Goal: Task Accomplishment & Management: Manage account settings

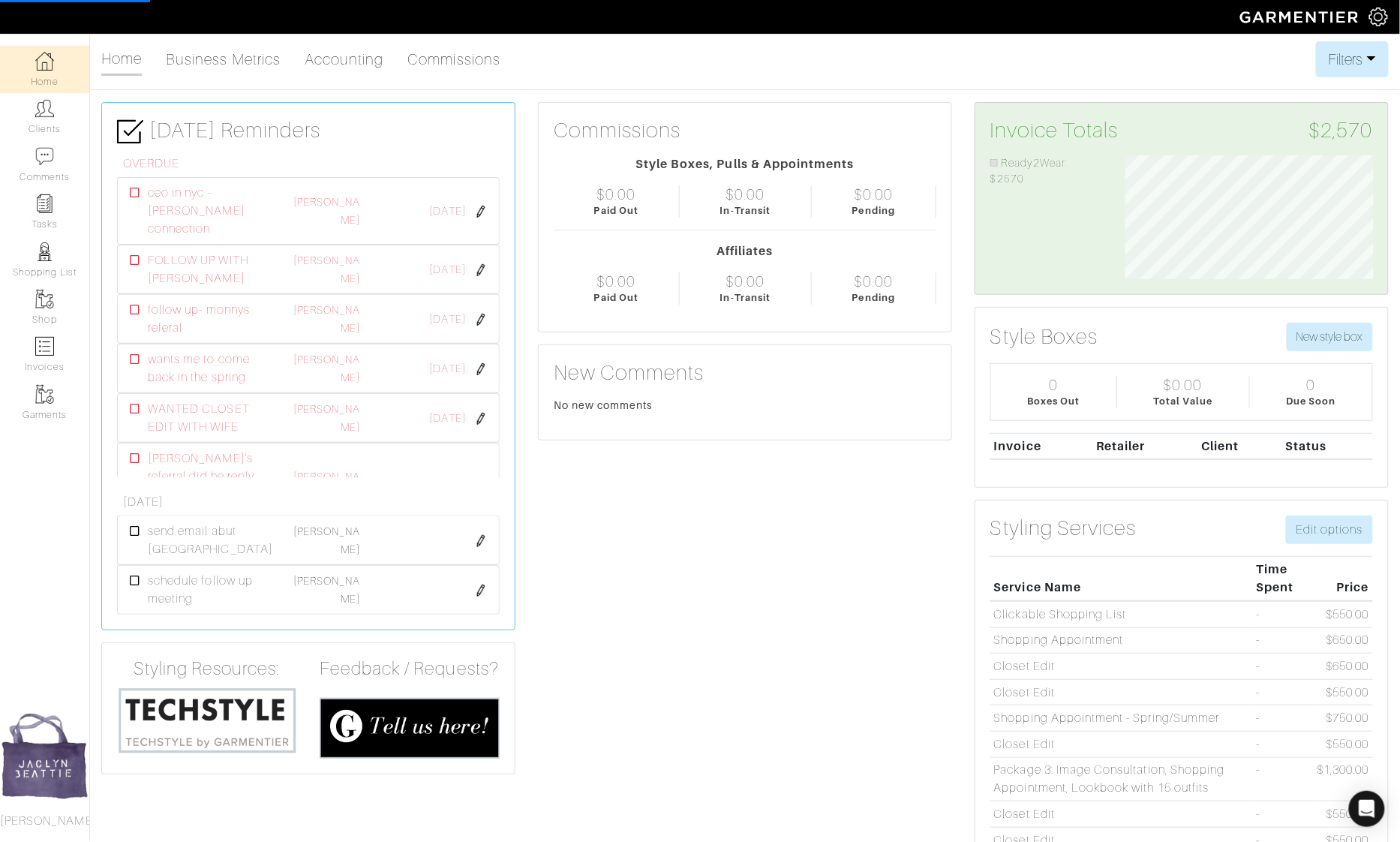
scroll to position [124, 271]
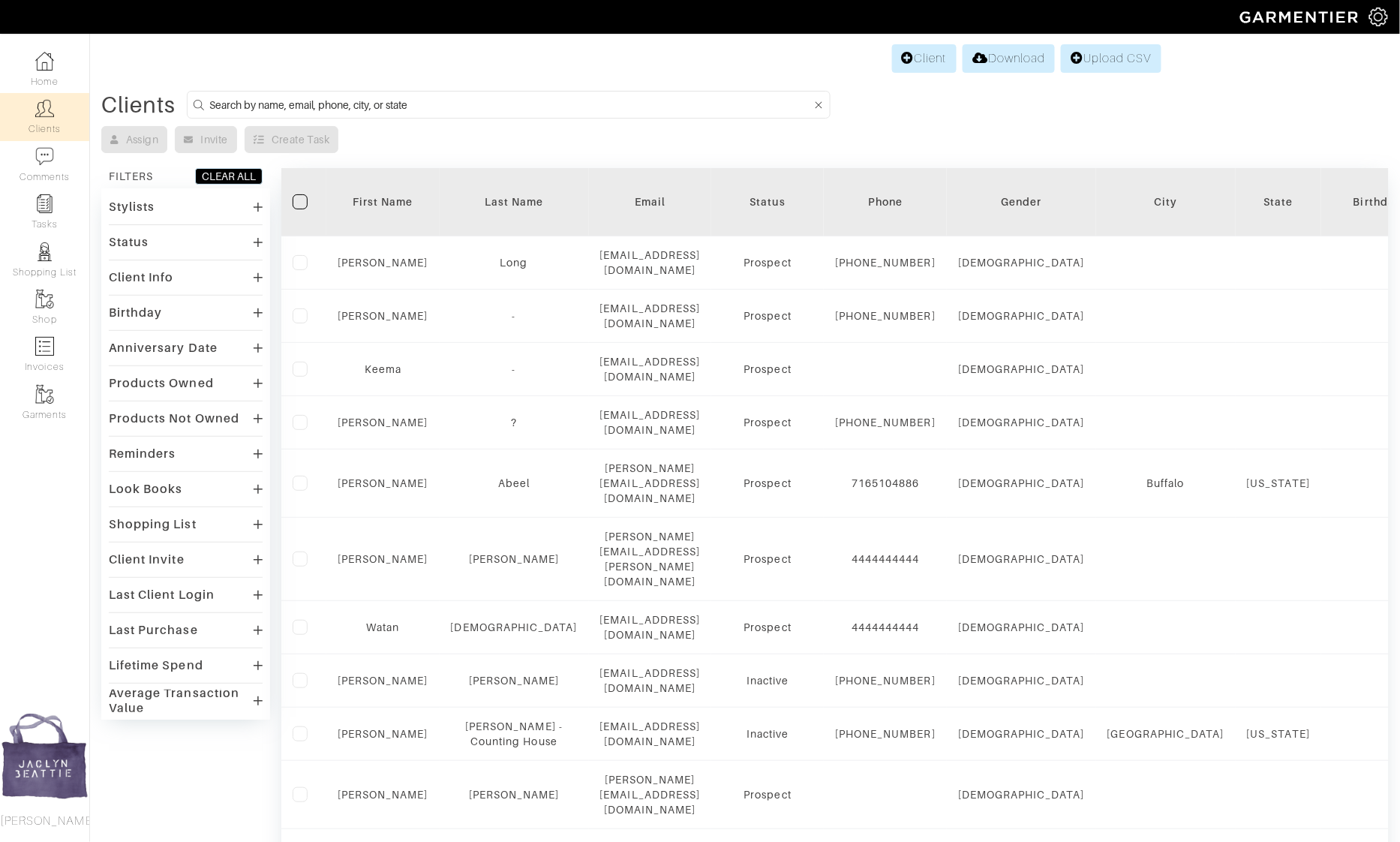
click at [258, 101] on input at bounding box center [510, 105] width 602 height 19
type input "[PERSON_NAME]"
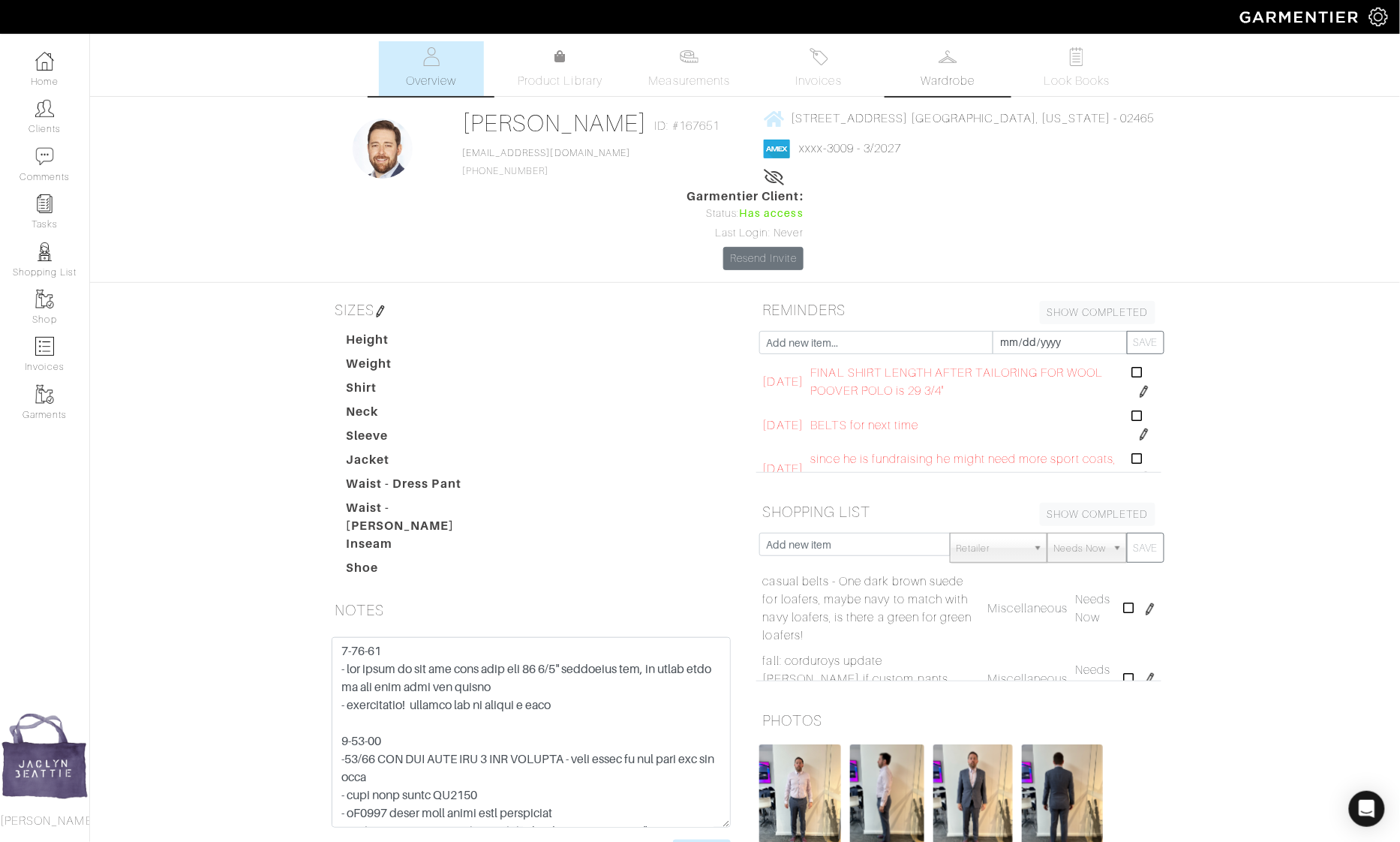
click at [915, 66] on link "Wardrobe" at bounding box center [947, 69] width 105 height 55
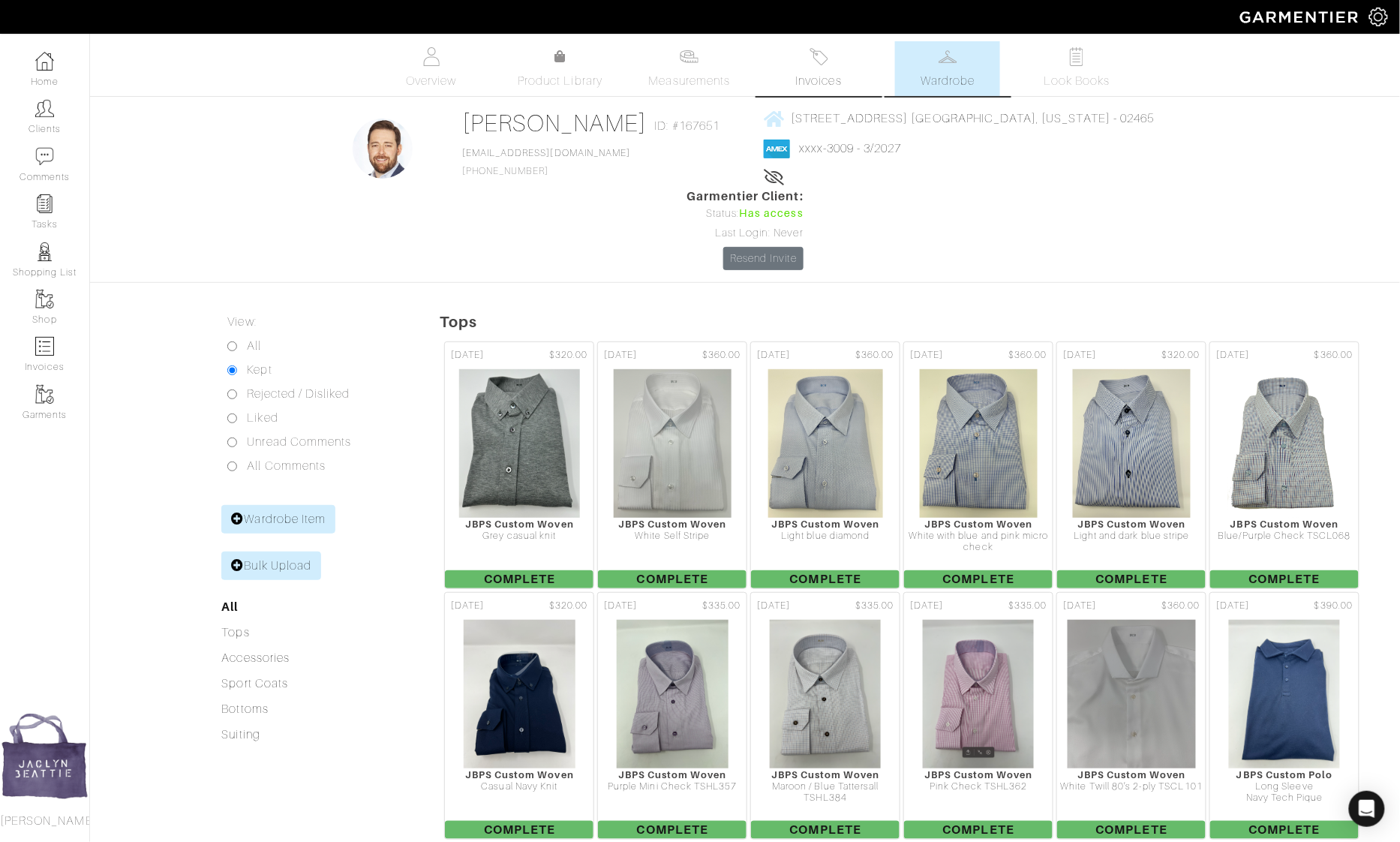
click at [815, 58] on img at bounding box center [818, 57] width 19 height 19
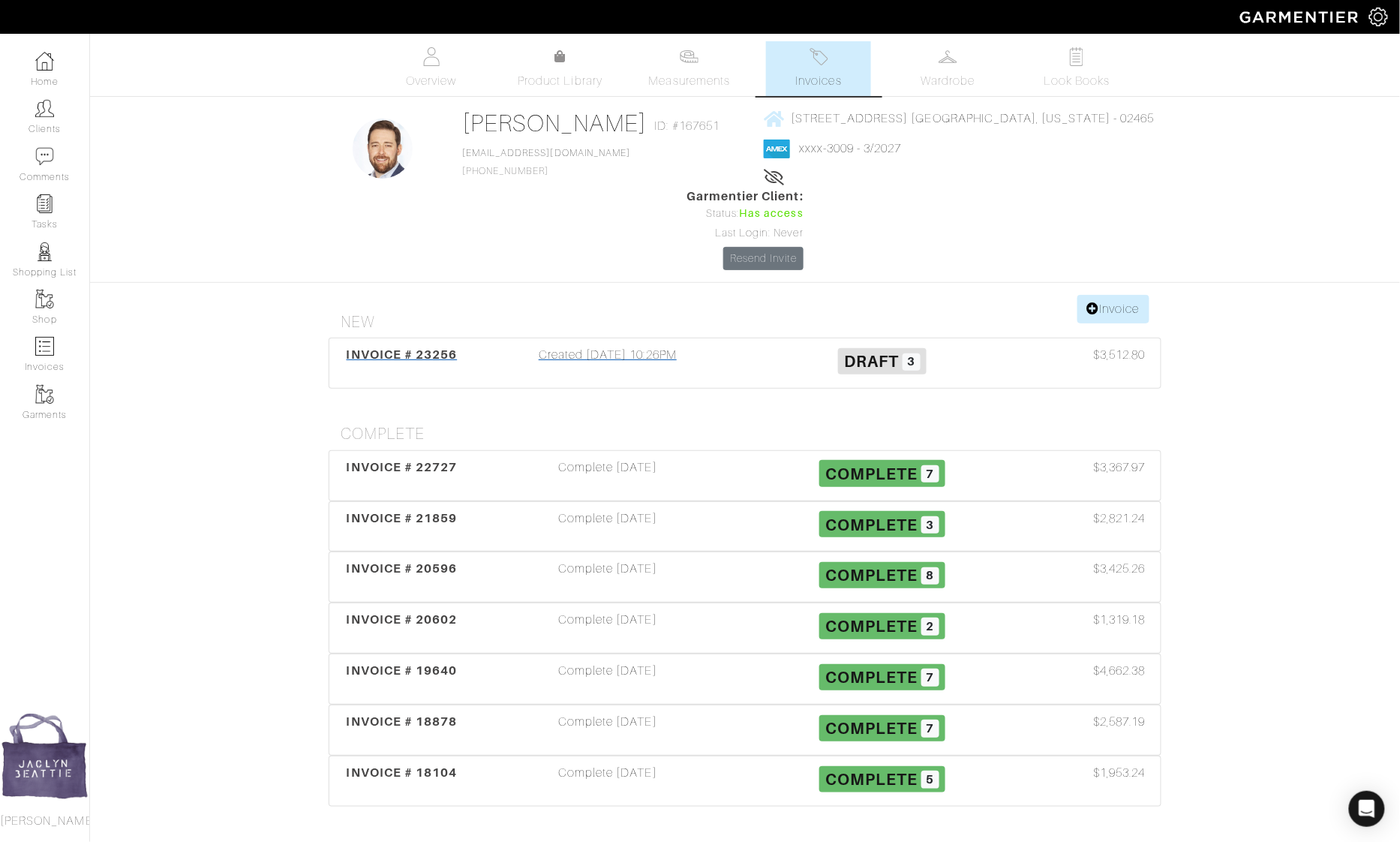
click at [597, 338] on div "INVOICE # 23256 Created [DATE] 10:26PM Draft 3 $3,512.80" at bounding box center [744, 363] width 831 height 50
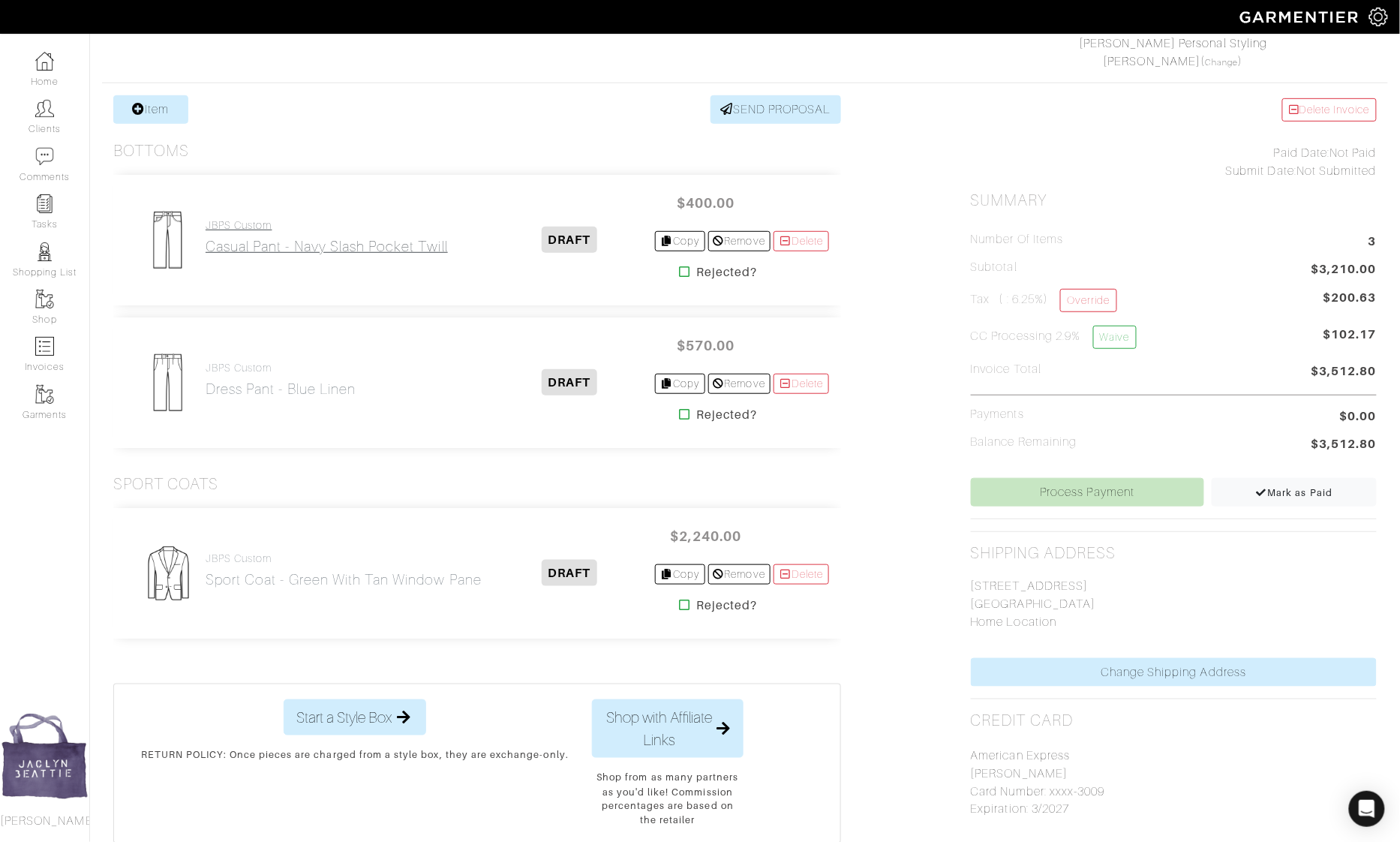
scroll to position [266, 0]
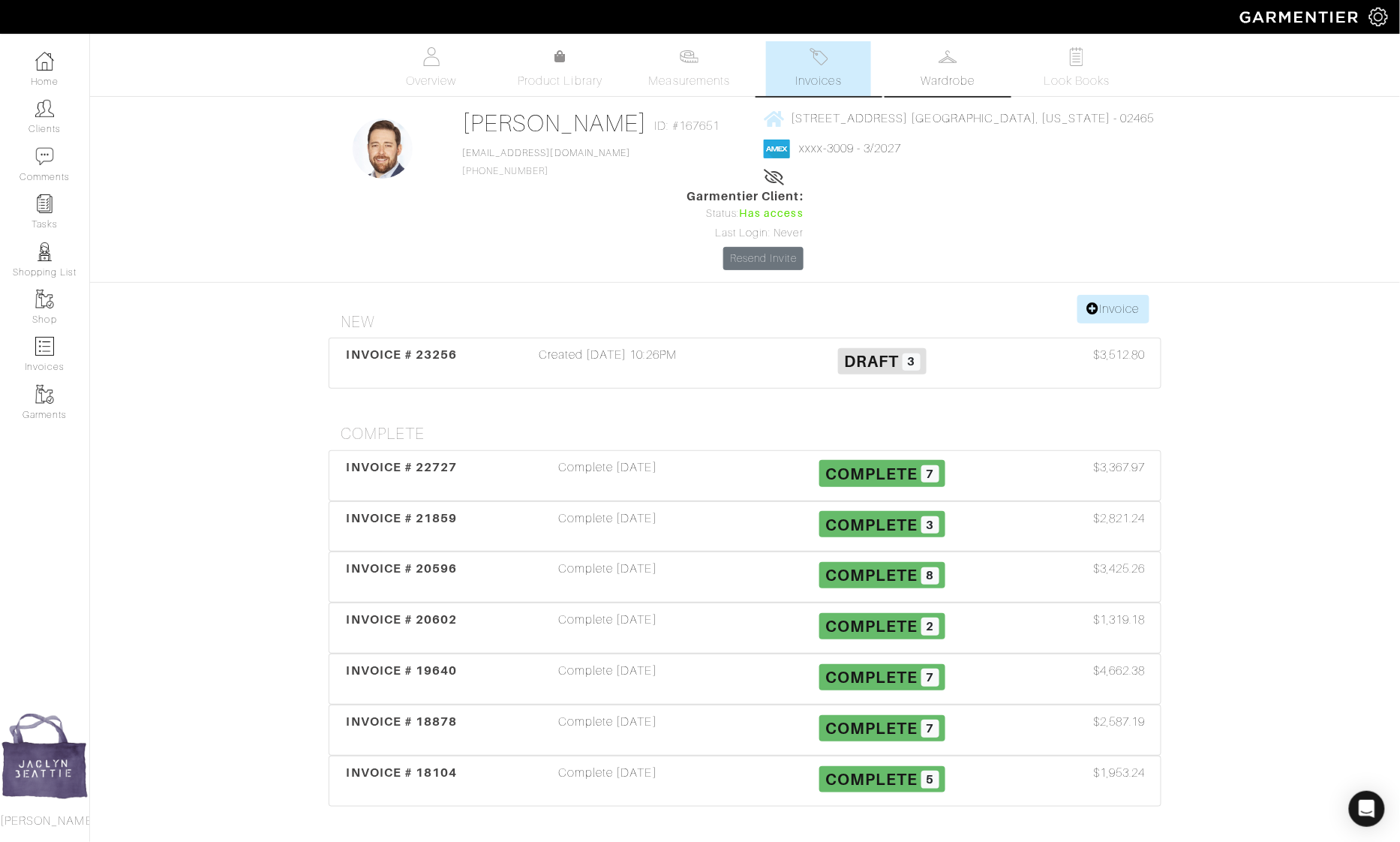
click at [951, 81] on span "Wardrobe" at bounding box center [947, 81] width 54 height 18
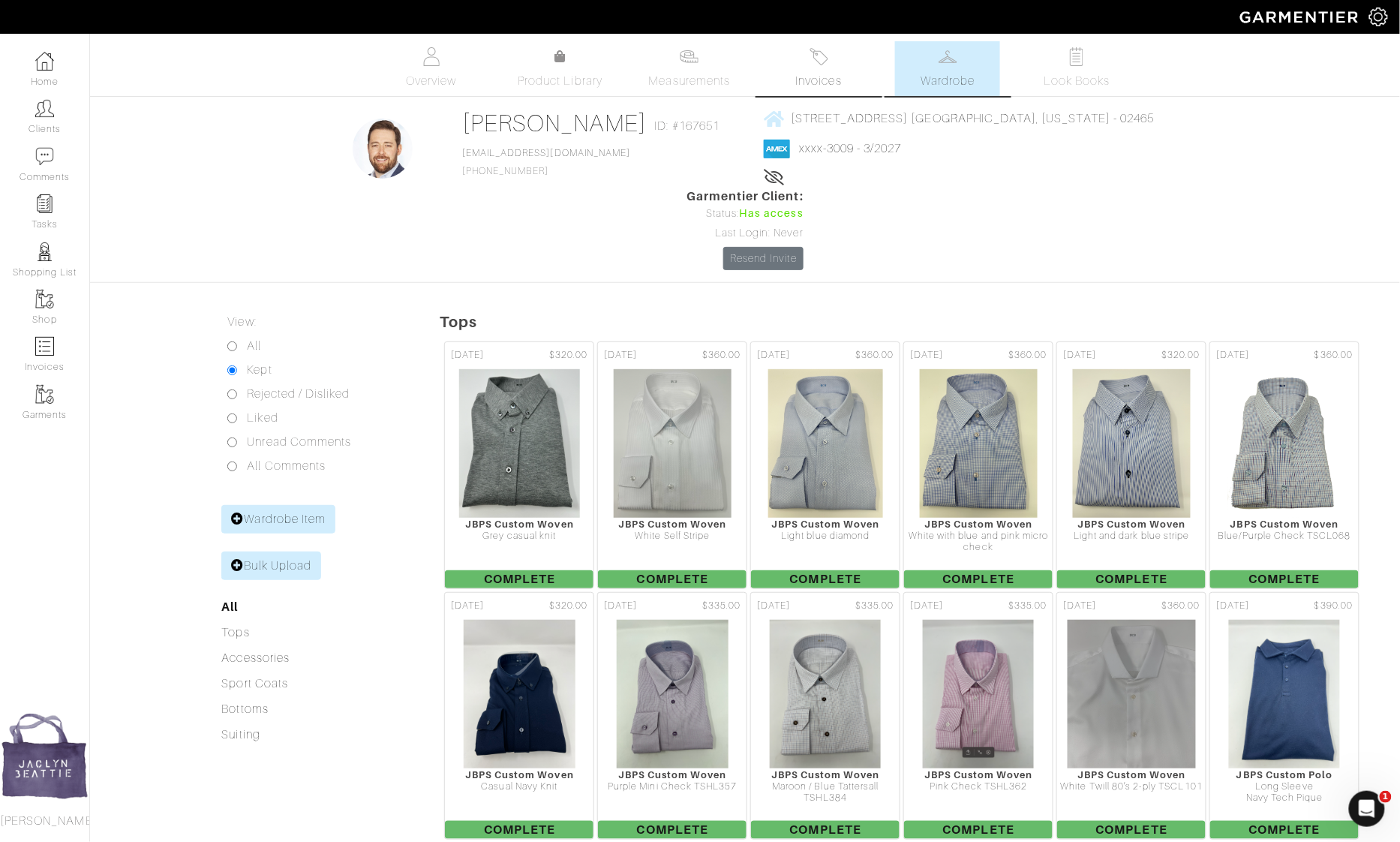
click at [824, 84] on span "Invoices" at bounding box center [818, 81] width 46 height 18
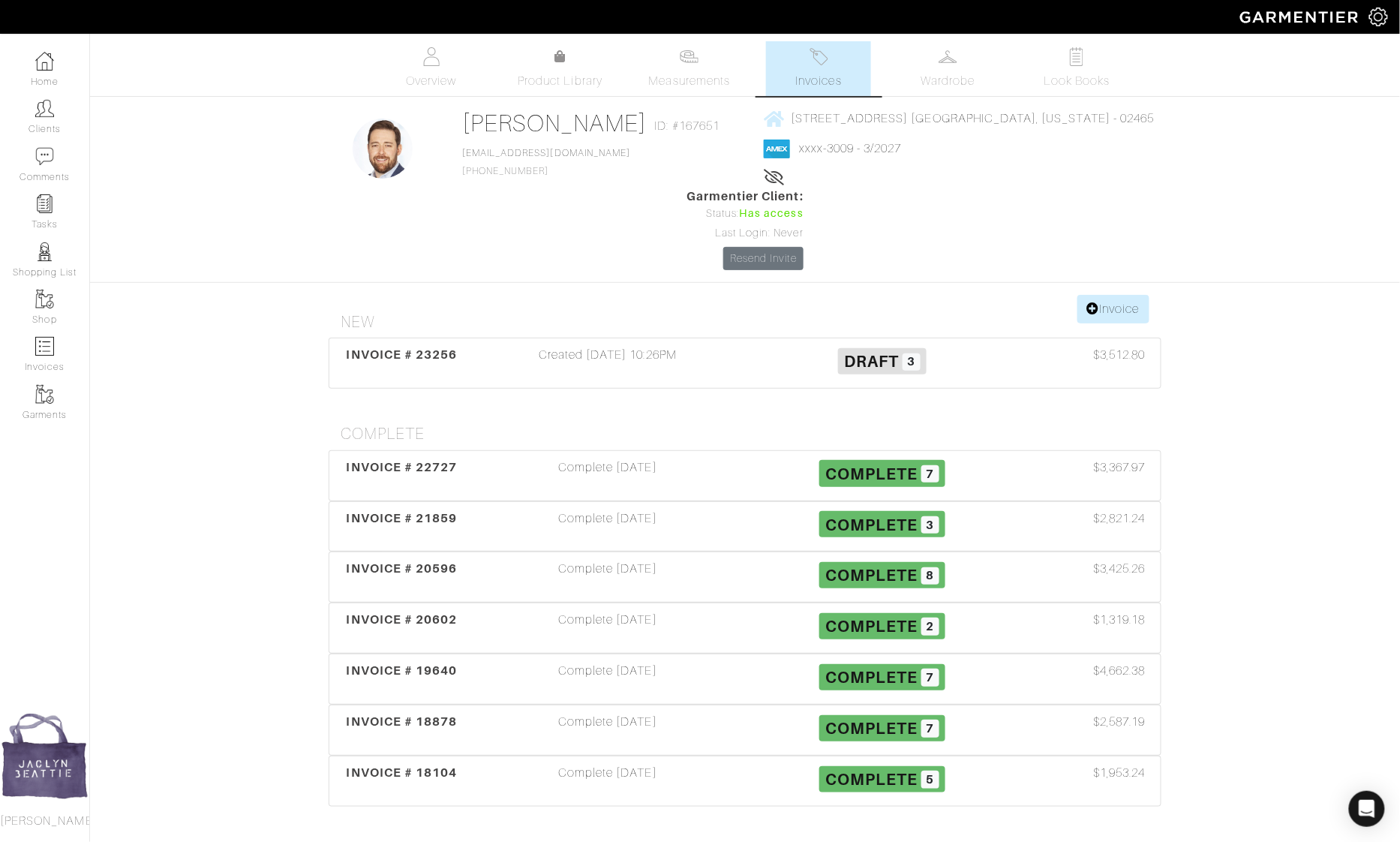
click at [671, 346] on div "Created 04/18/25 10:26PM" at bounding box center [607, 363] width 274 height 35
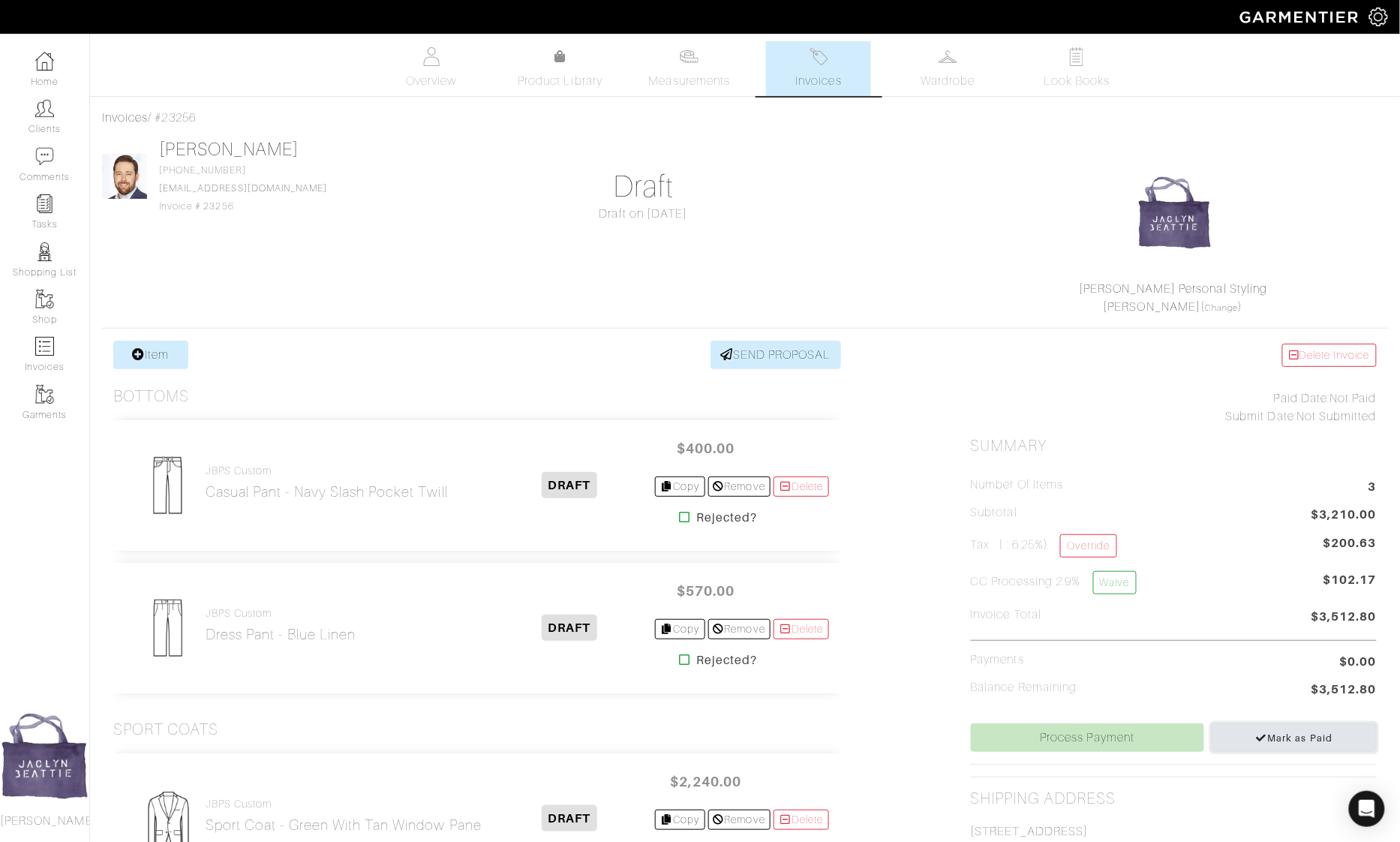
click at [1326, 736] on span "Mark as Paid" at bounding box center [1294, 738] width 77 height 12
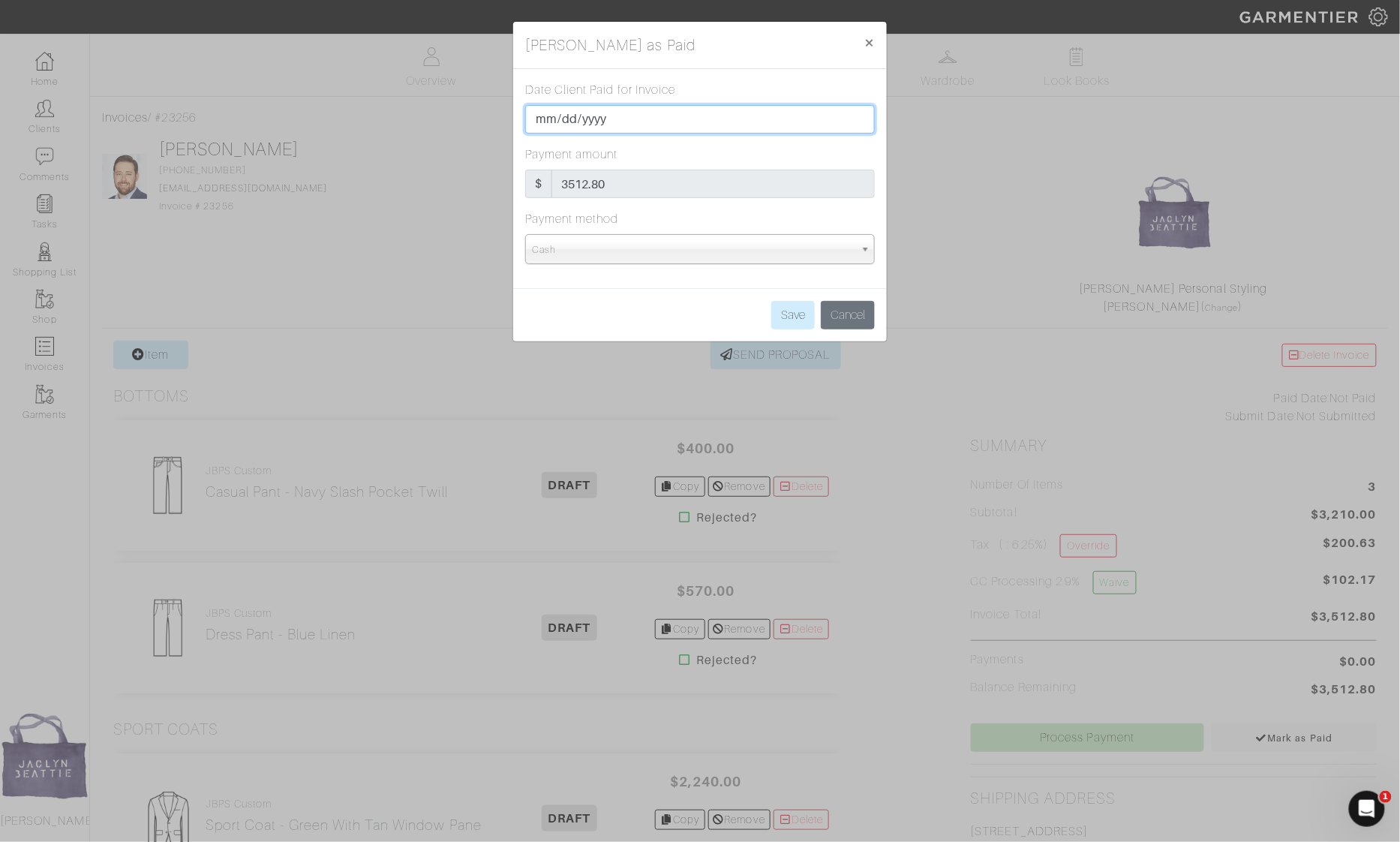
click at [587, 120] on input "2025-09-26" at bounding box center [700, 119] width 350 height 28
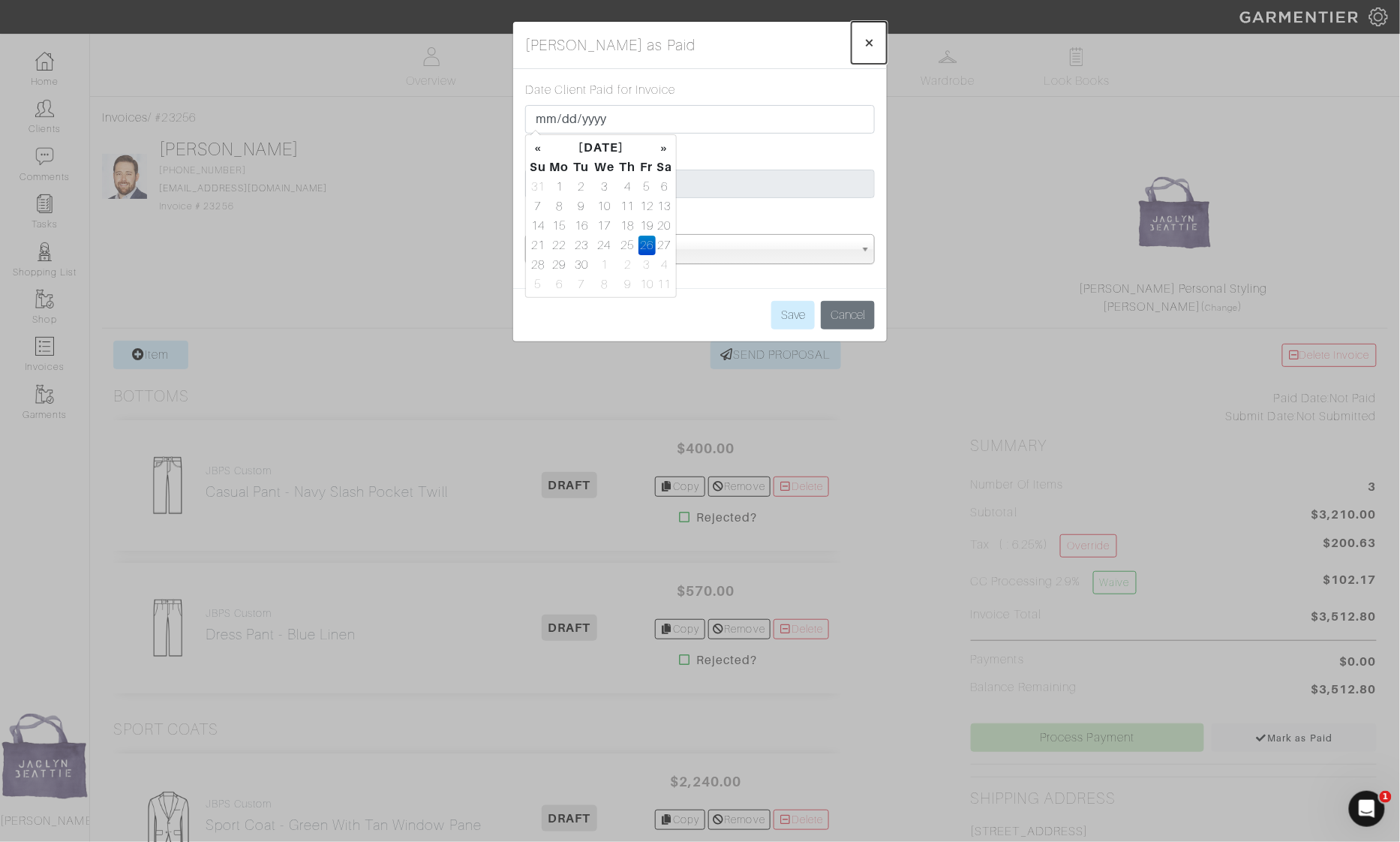
click at [867, 43] on span "×" at bounding box center [869, 42] width 12 height 20
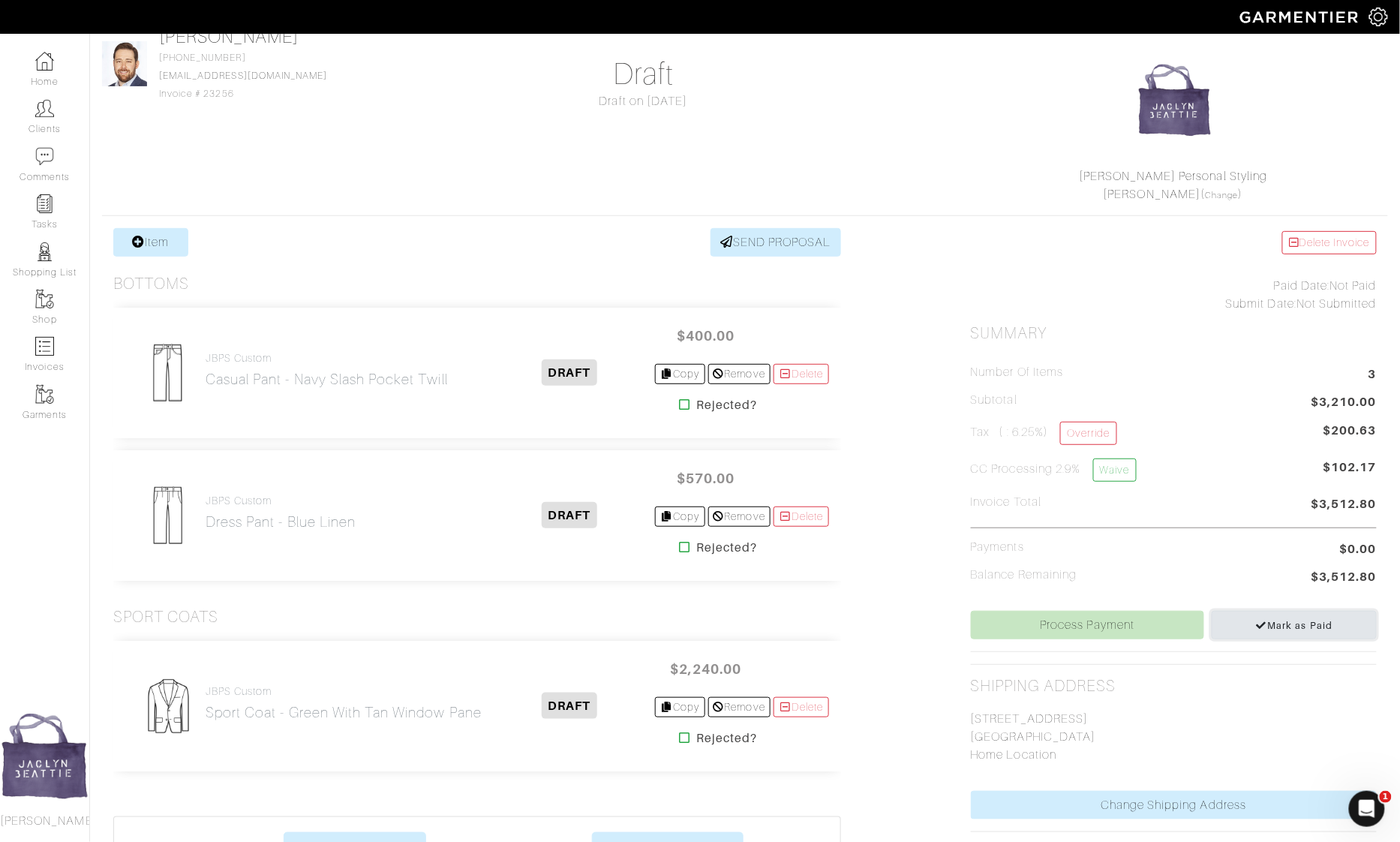
scroll to position [17, 0]
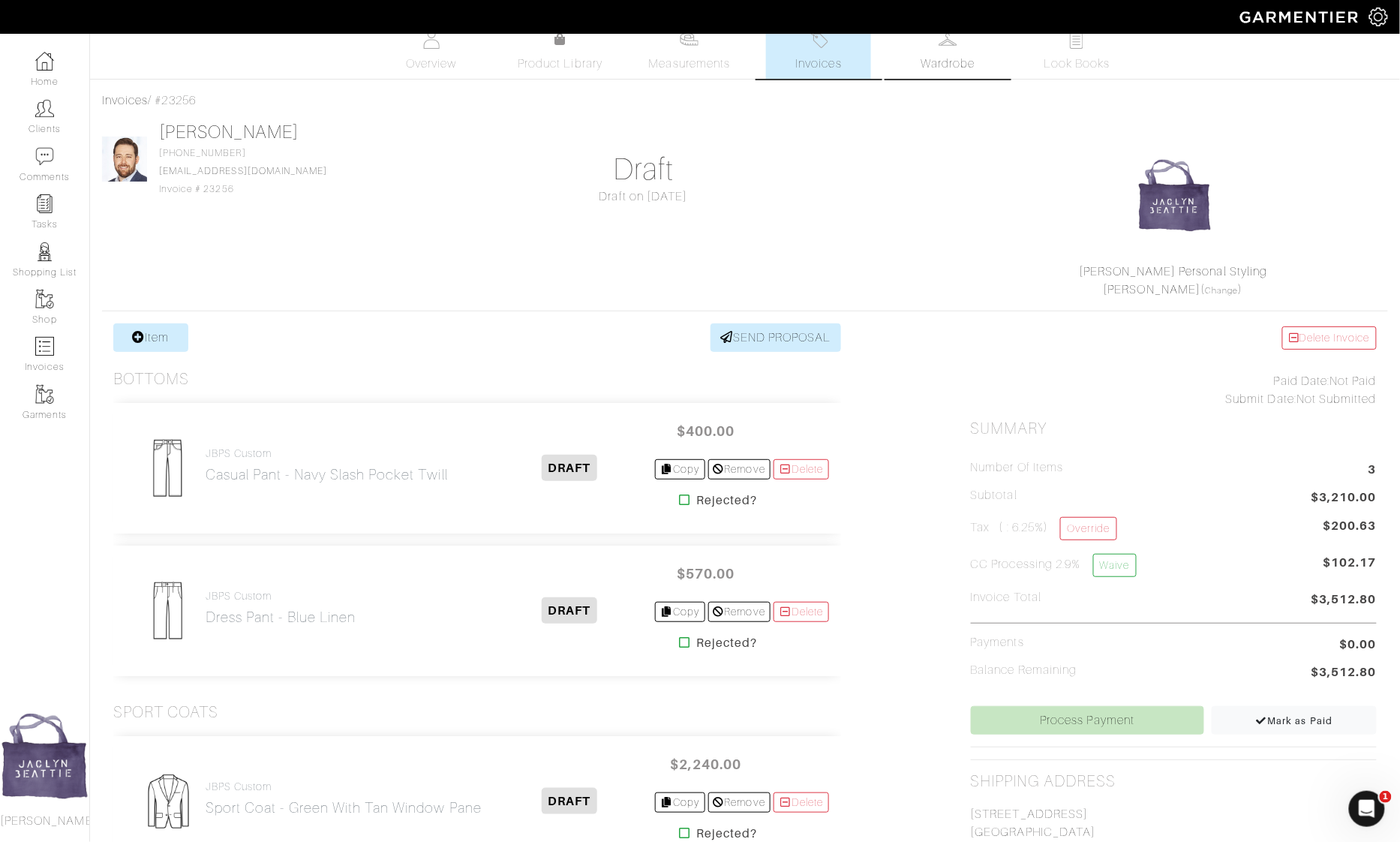
click at [951, 58] on span "Wardrobe" at bounding box center [947, 64] width 54 height 18
